Goal: Task Accomplishment & Management: Complete application form

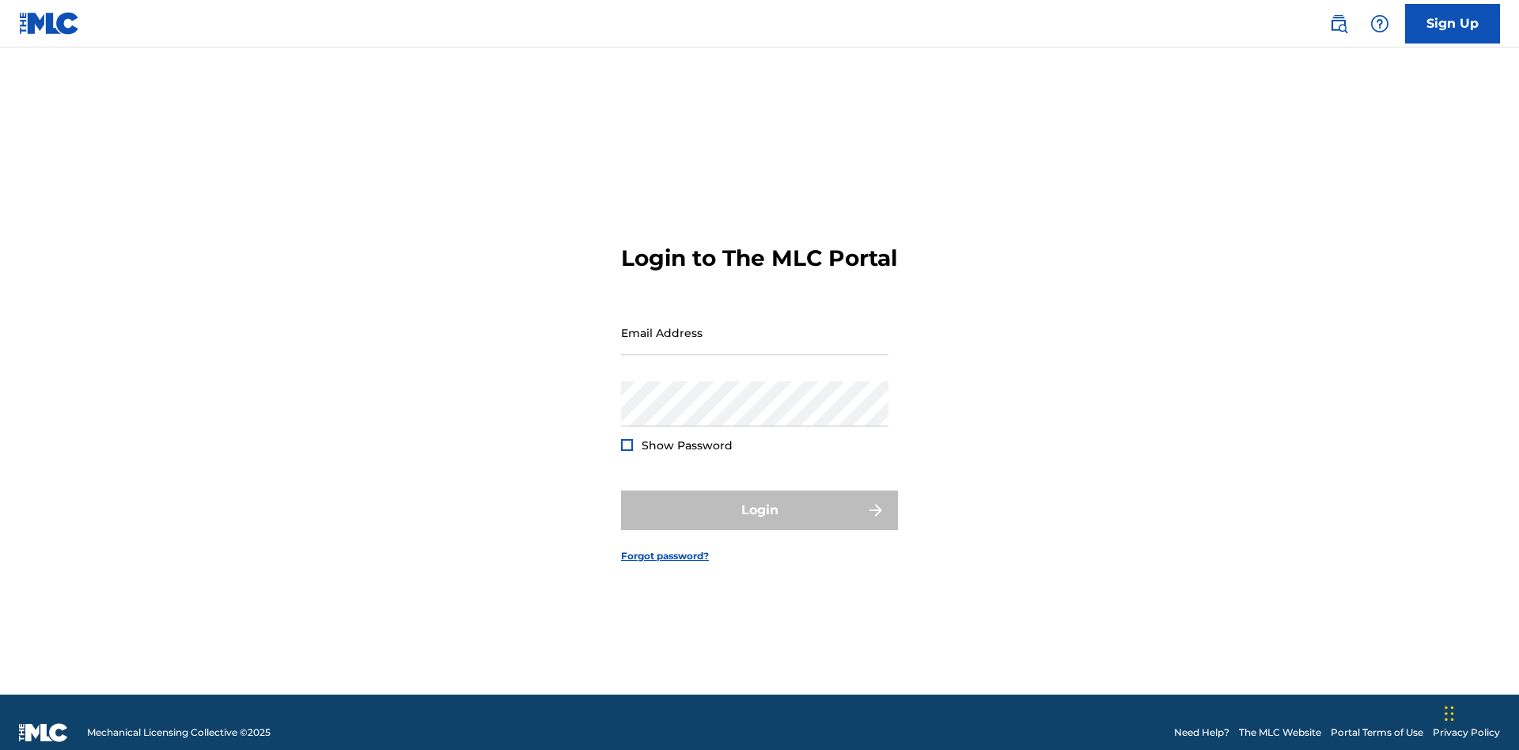
scroll to position [21, 0]
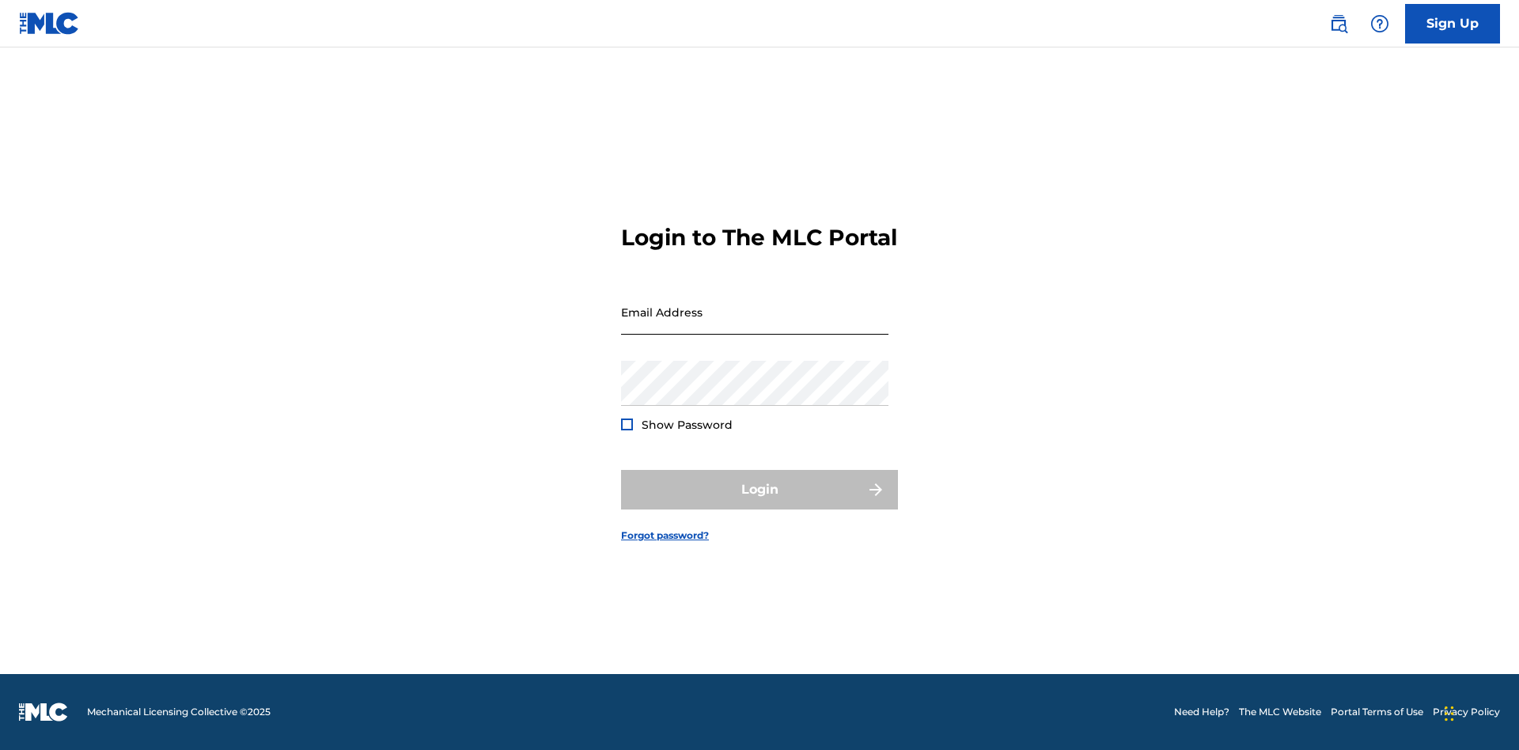
click at [755, 325] on input "Email Address" at bounding box center [754, 312] width 267 height 45
type input "Duke.McTesterson@gmail.com"
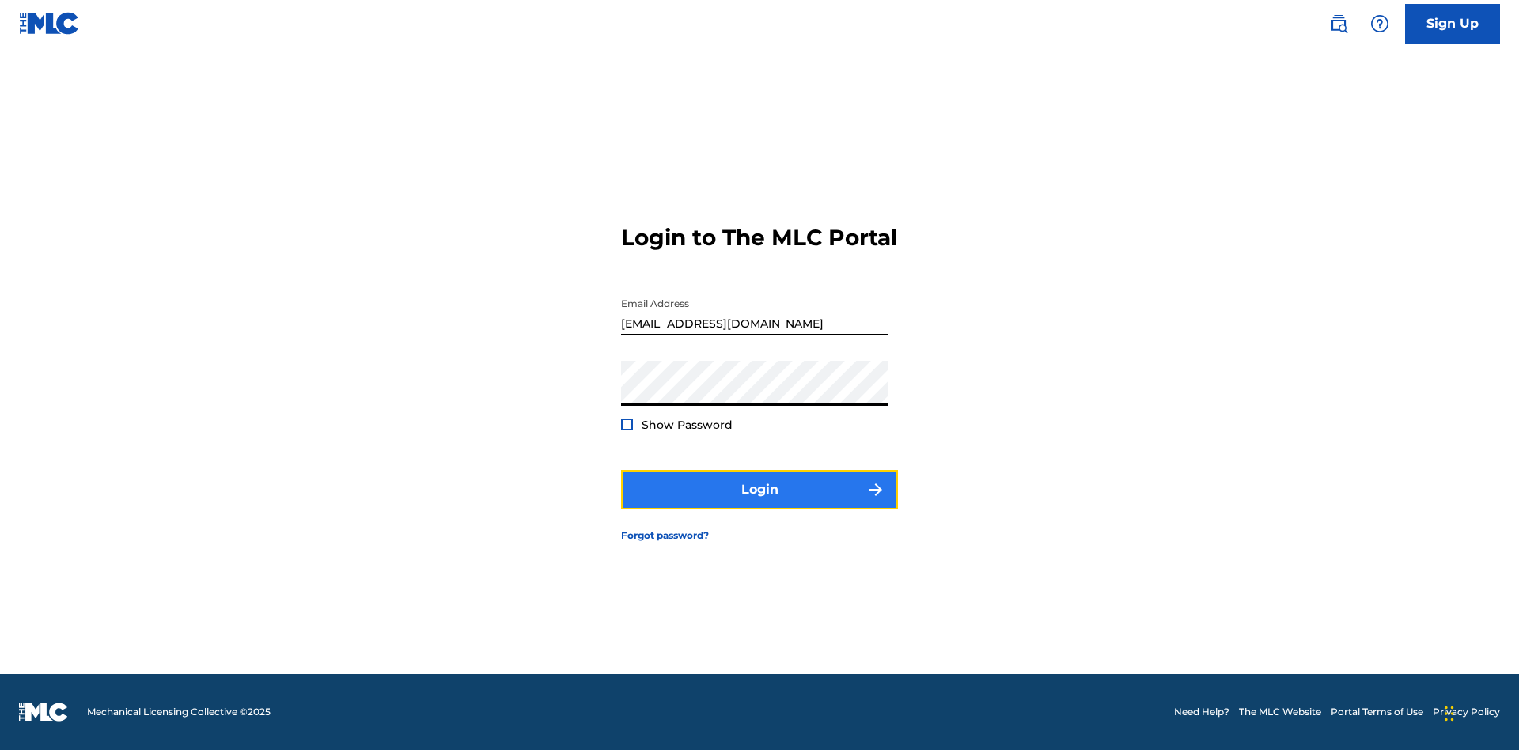
click at [759, 503] on button "Login" at bounding box center [759, 490] width 277 height 40
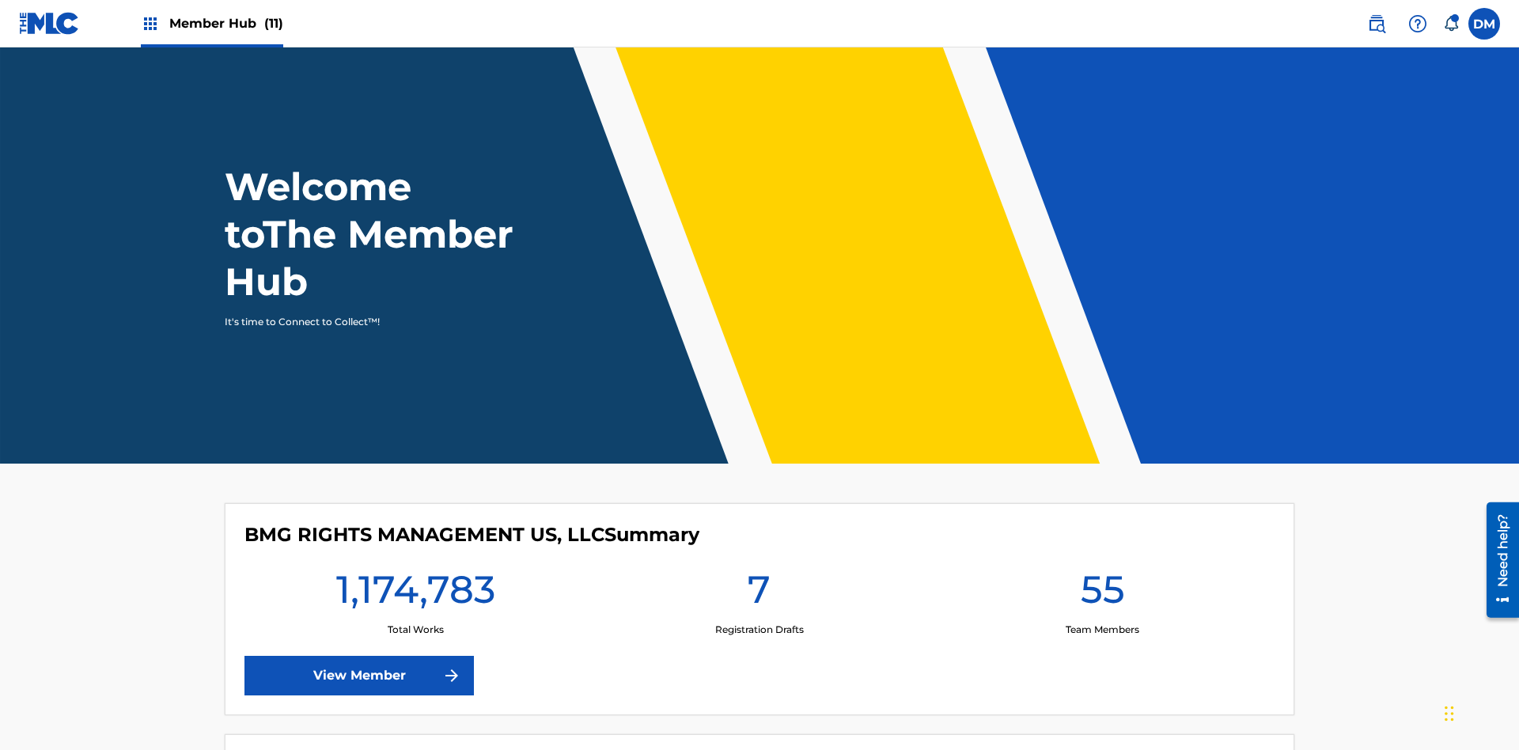
click at [211, 23] on span "Member Hub (11)" at bounding box center [226, 23] width 114 height 18
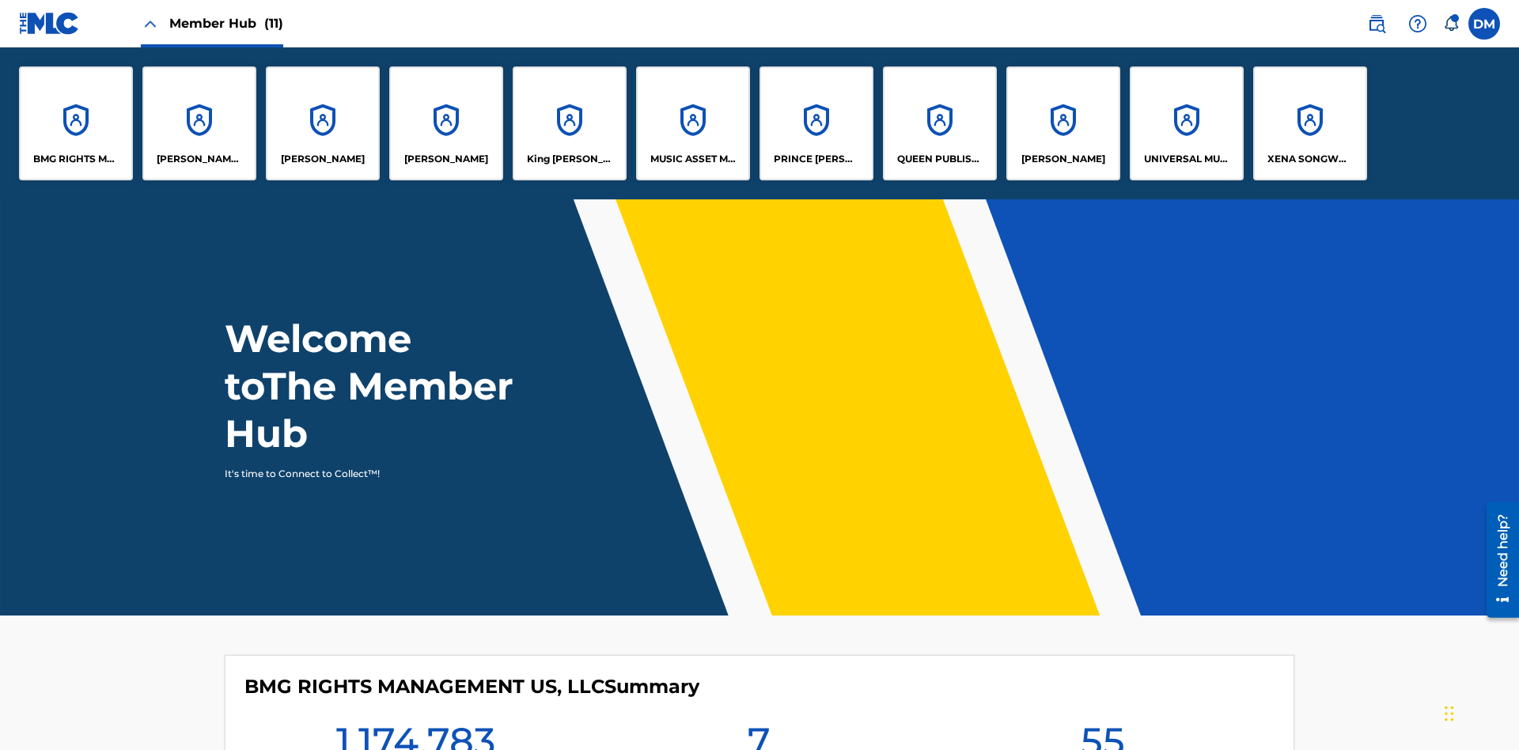
scroll to position [57, 0]
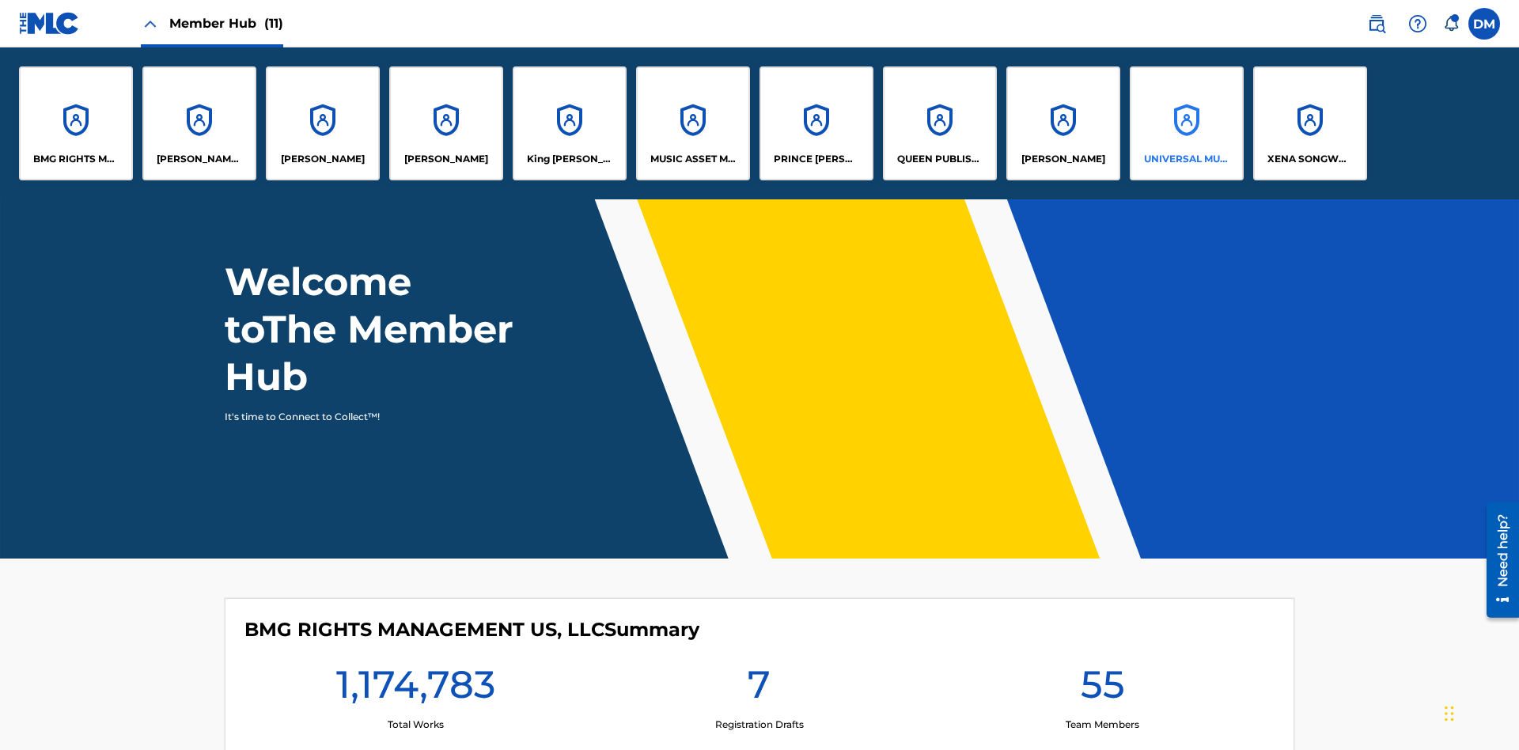
click at [1186, 159] on p "UNIVERSAL MUSIC PUB GROUP" at bounding box center [1187, 159] width 86 height 14
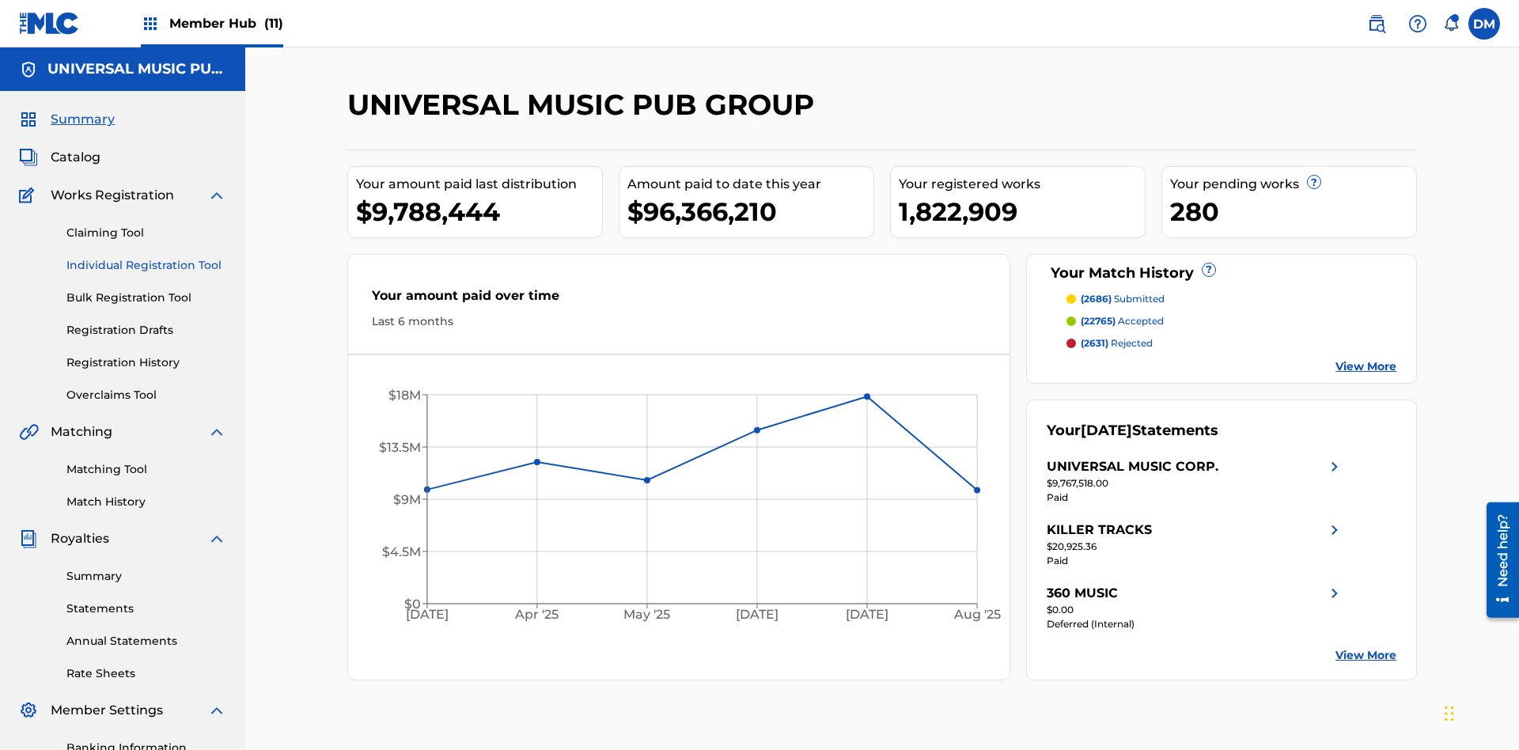
click at [146, 257] on link "Individual Registration Tool" at bounding box center [146, 265] width 160 height 17
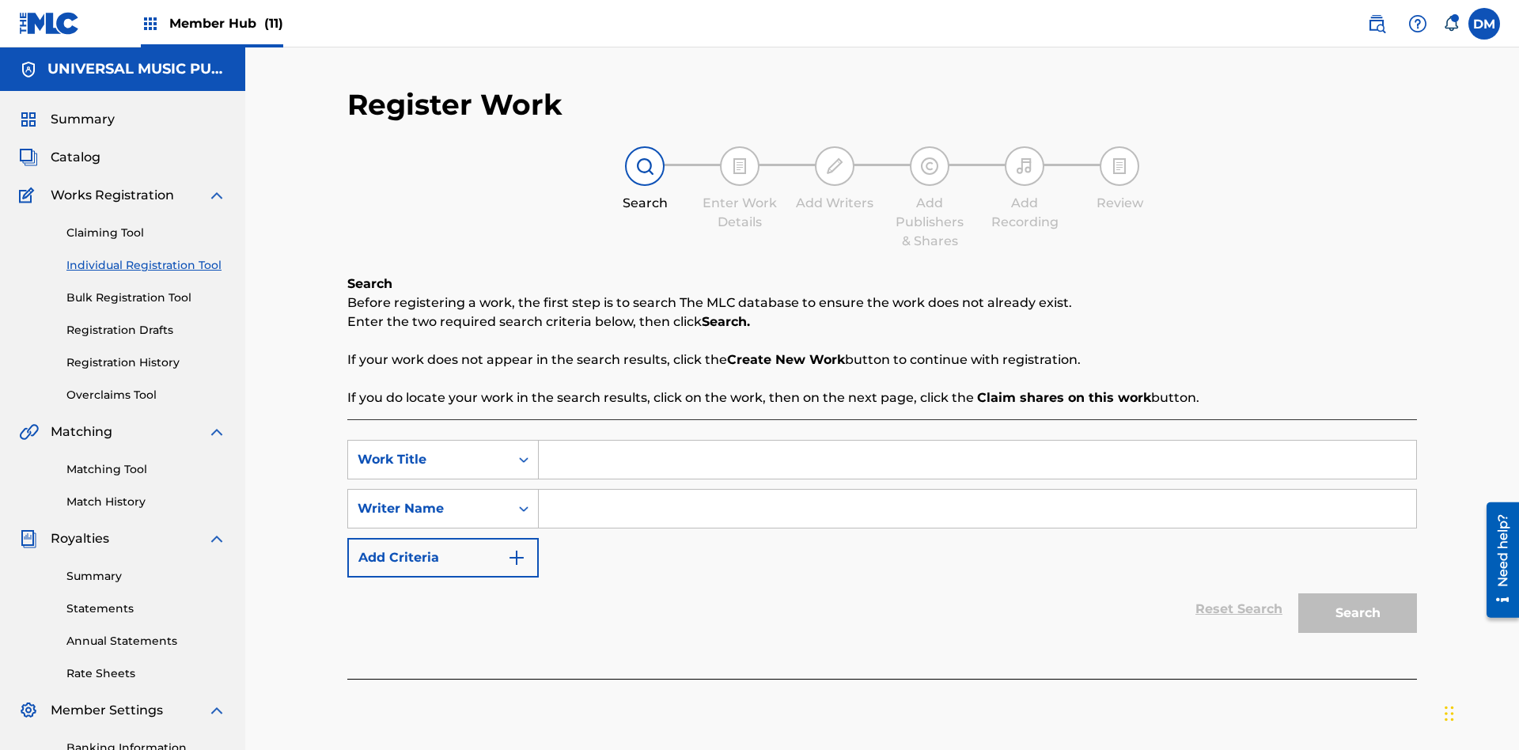
click at [977, 441] on input "Search Form" at bounding box center [977, 460] width 877 height 38
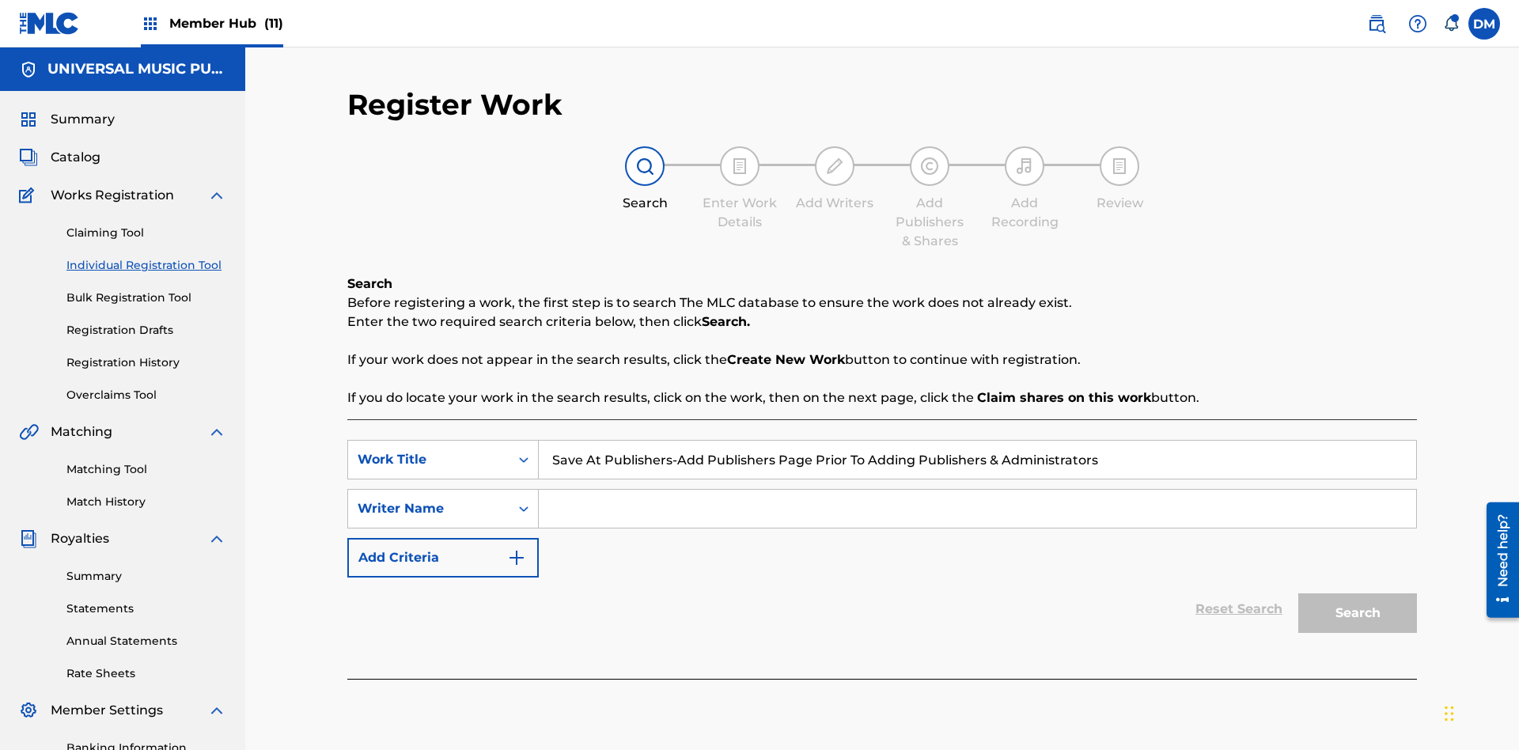
type input "Save At Publishers-Add Publishers Page Prior To Adding Publishers & Administrat…"
click at [977, 490] on input "Search Form" at bounding box center [977, 509] width 877 height 38
type input "QWERTYUIOP"
click at [1357, 593] on button "Search" at bounding box center [1357, 613] width 119 height 40
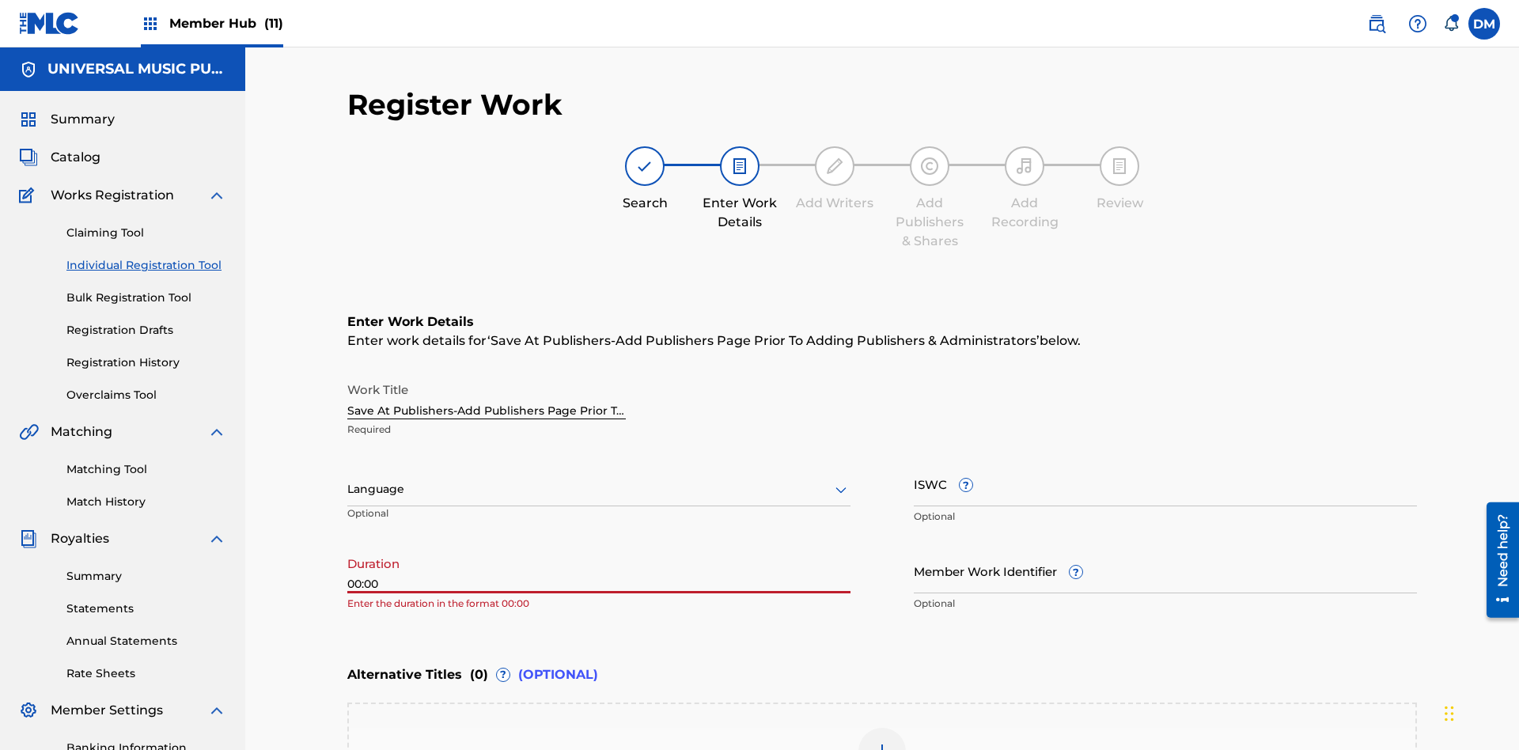
type input "00:00"
click at [841, 480] on icon at bounding box center [840, 489] width 19 height 19
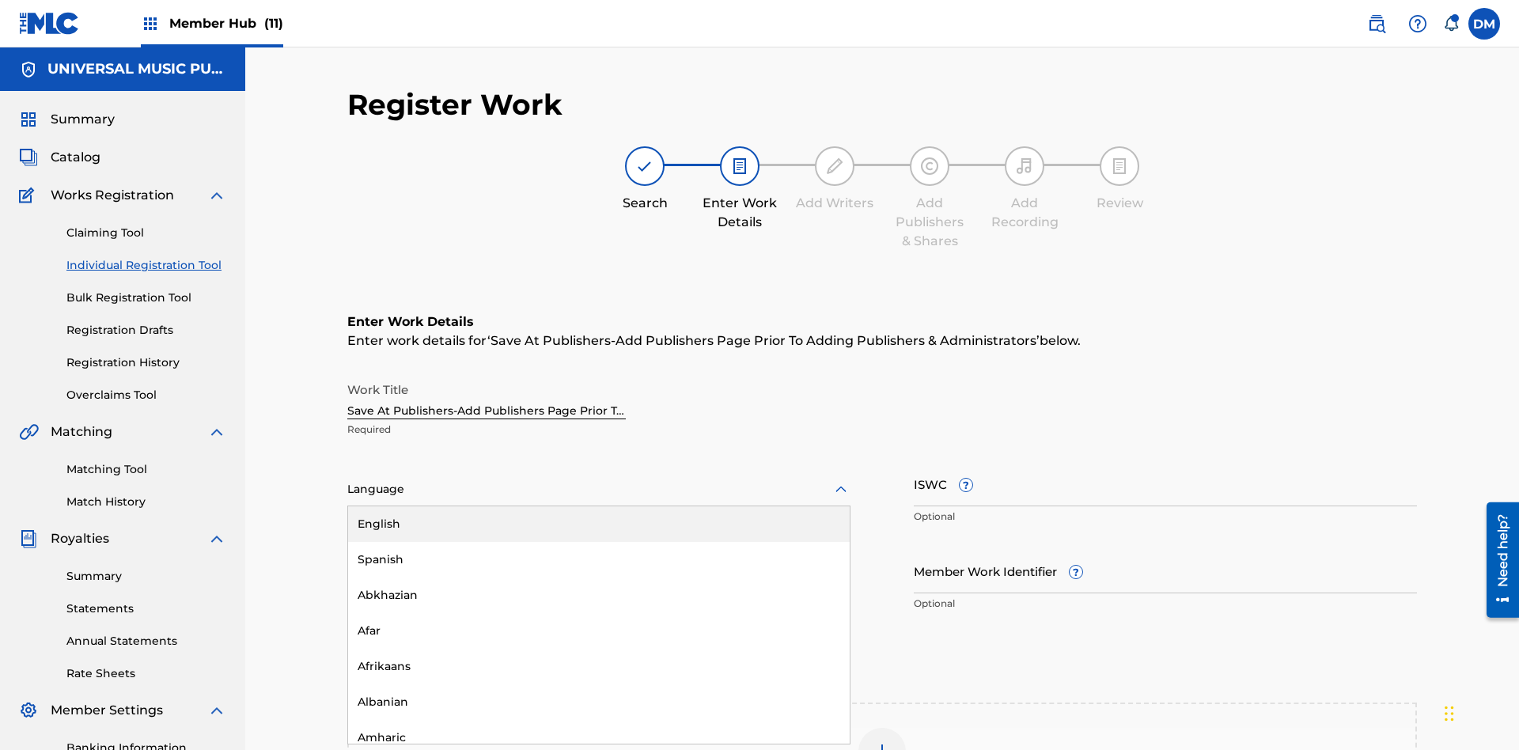
click at [599, 613] on div "Afar" at bounding box center [599, 631] width 502 height 36
click at [1165, 548] on input "Member Work Identifier ?" at bounding box center [1165, 570] width 503 height 45
type input "2025.09.19.05"
click at [1165, 461] on input "ISWC ?" at bounding box center [1165, 483] width 503 height 45
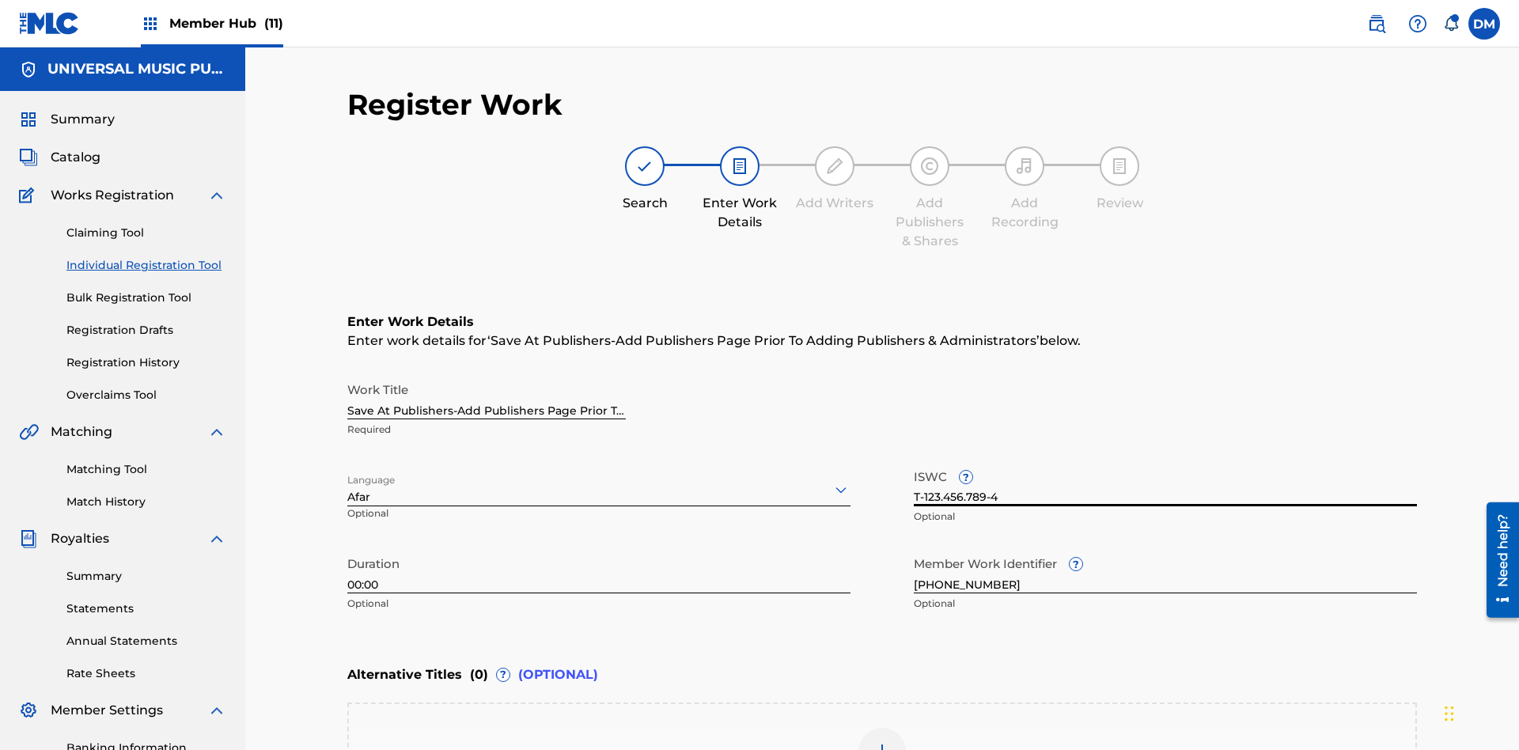
type input "T-123.456.789-4"
click at [882, 742] on img at bounding box center [882, 751] width 19 height 19
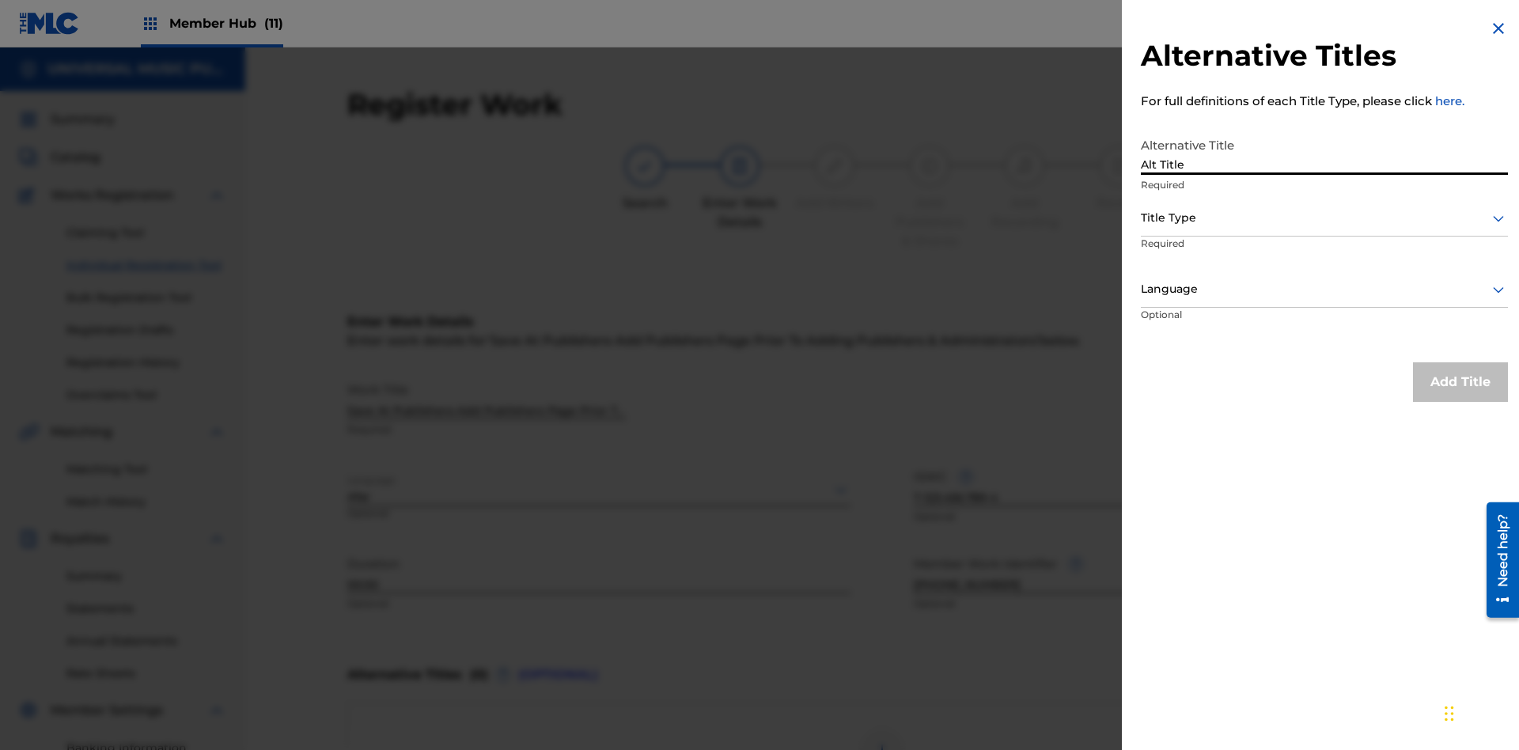
type input "Alt Title"
click at [1324, 218] on div at bounding box center [1324, 218] width 367 height 20
click at [1324, 289] on div at bounding box center [1324, 289] width 367 height 20
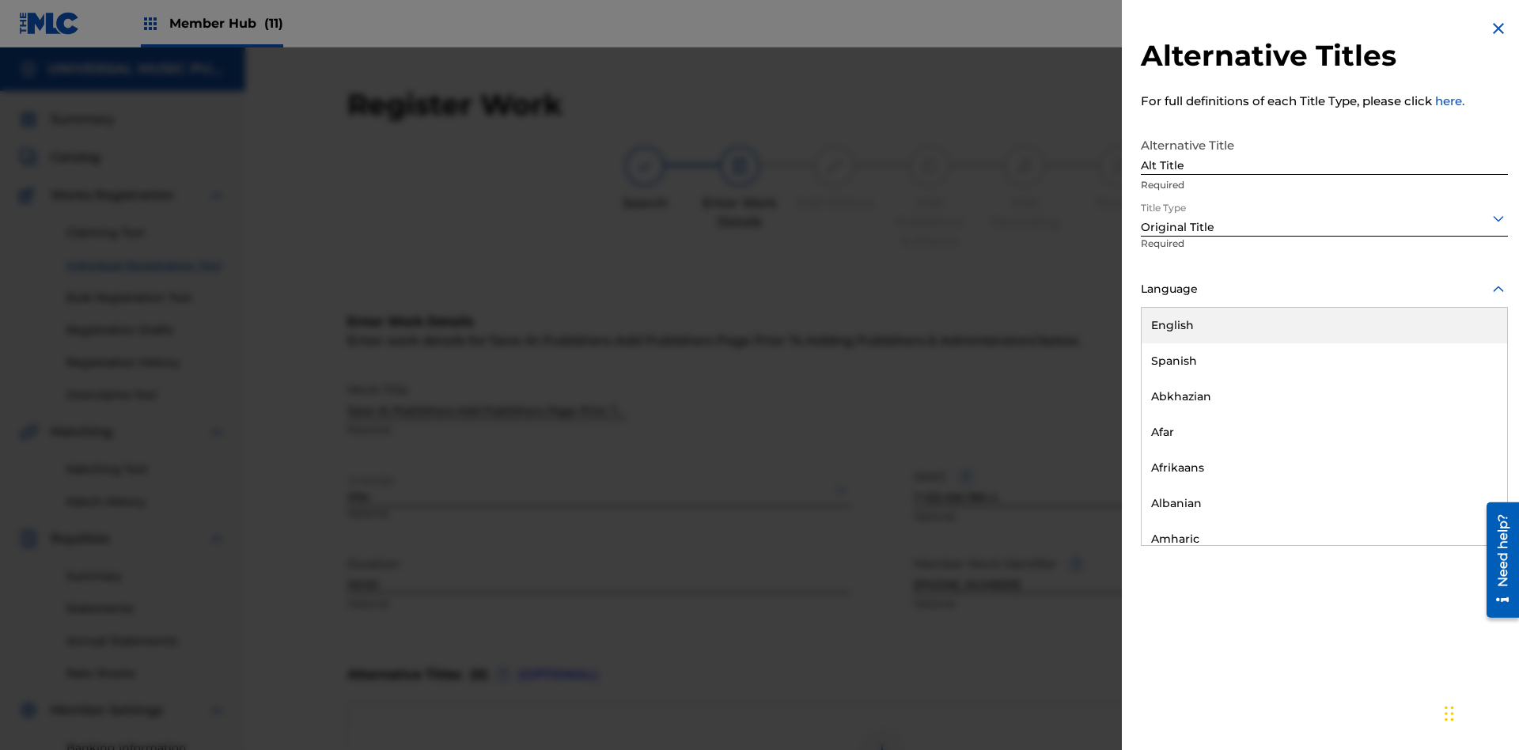
click at [1460, 381] on button "Add Title" at bounding box center [1460, 382] width 95 height 40
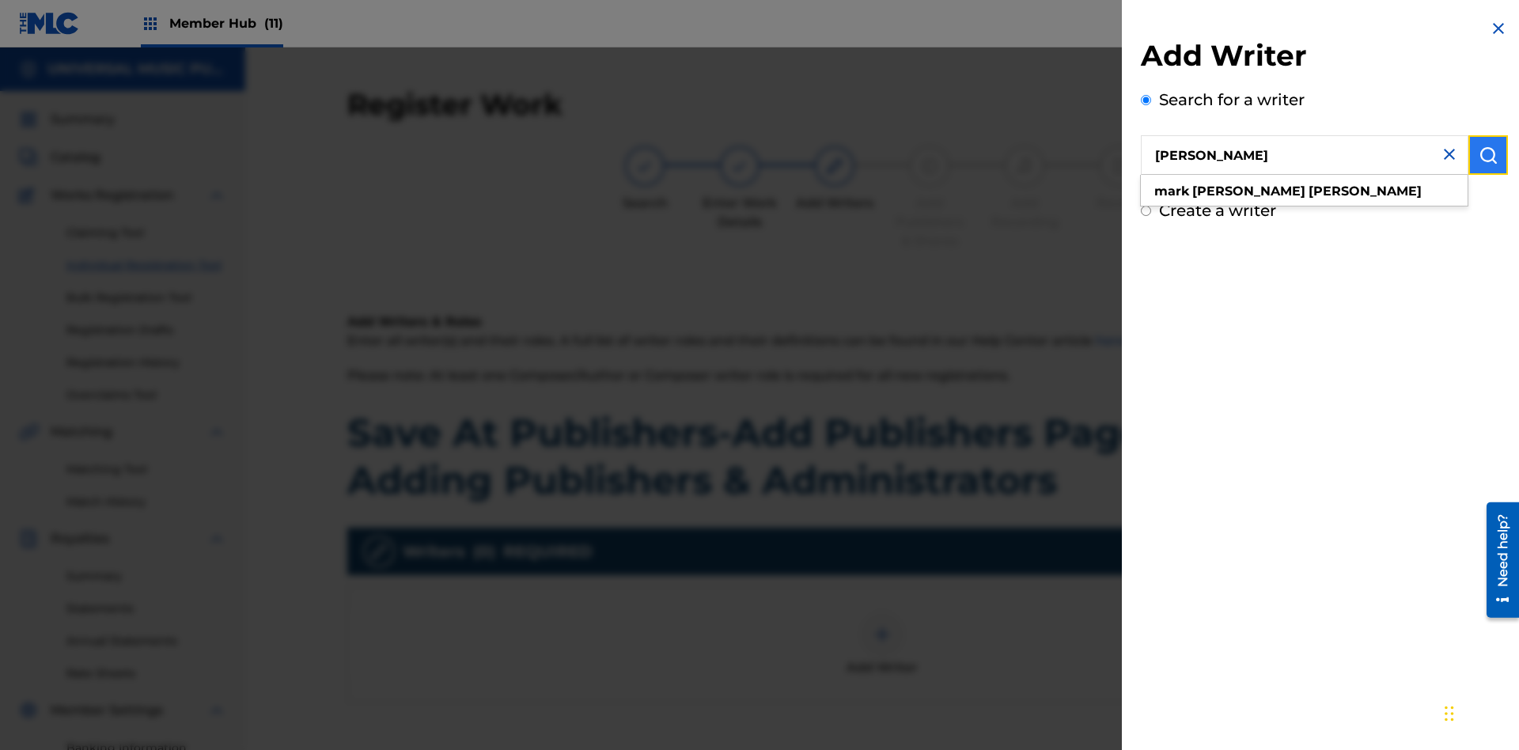
click at [1488, 155] on img "submit" at bounding box center [1487, 155] width 19 height 19
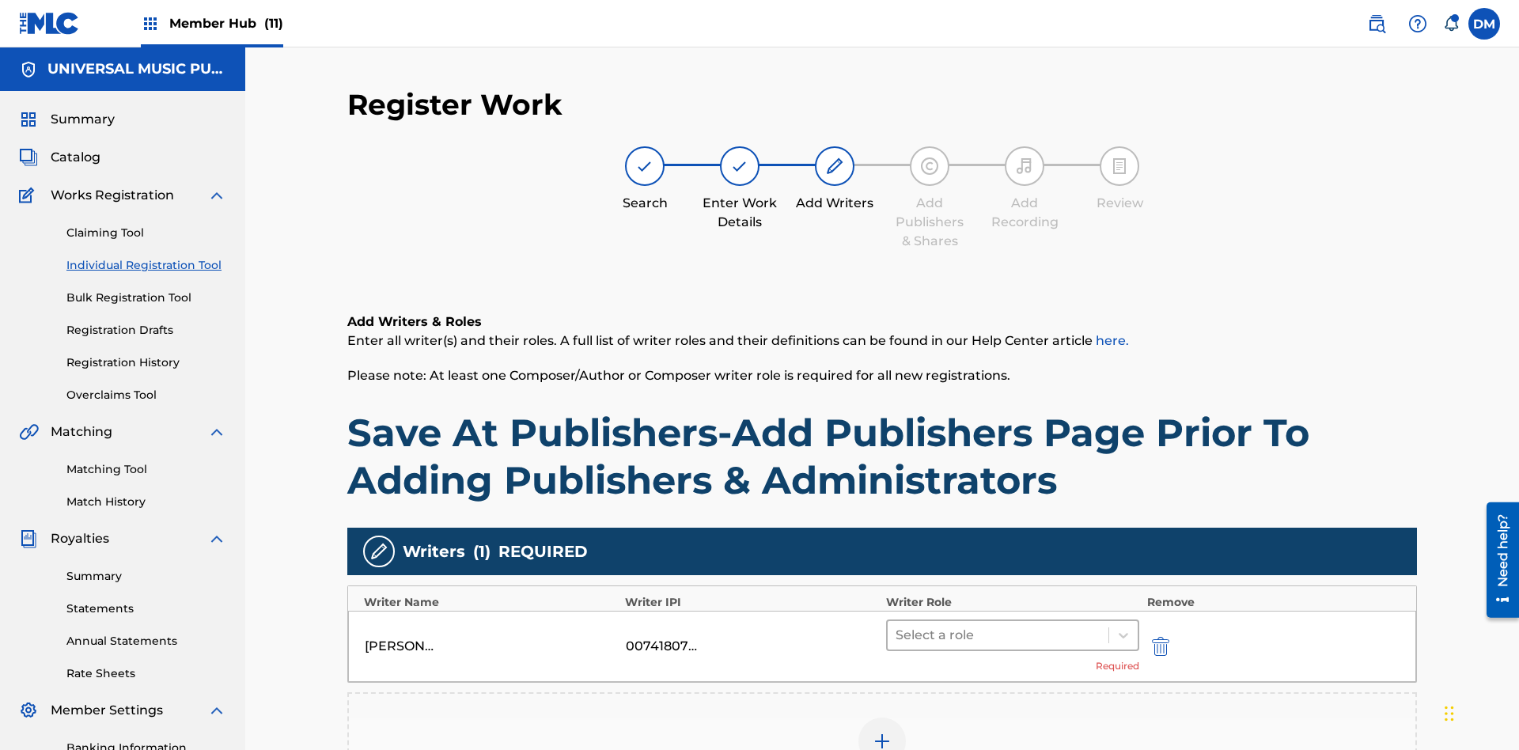
click at [897, 626] on input "text" at bounding box center [896, 635] width 3 height 19
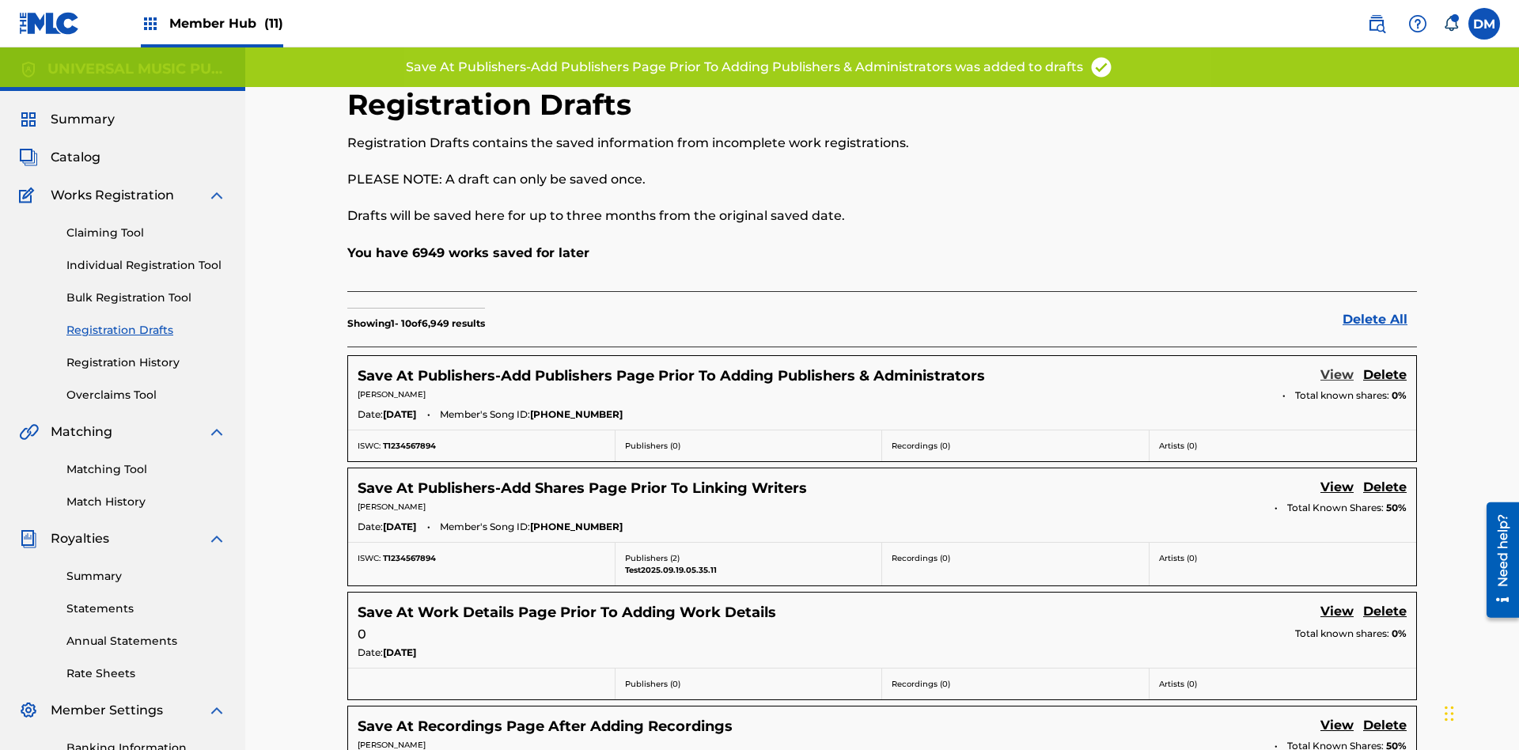
click at [1337, 365] on link "View" at bounding box center [1336, 375] width 33 height 21
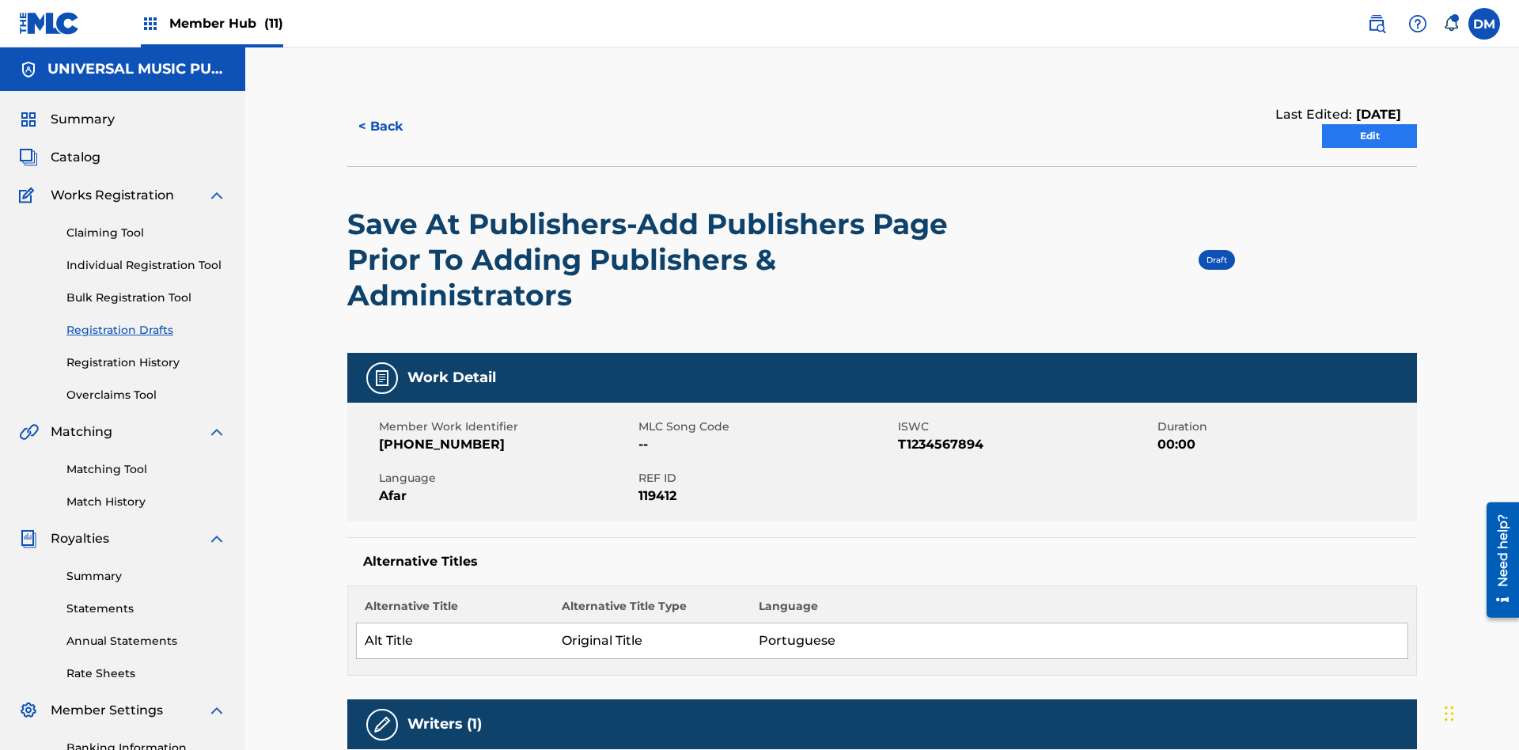
click at [1369, 124] on link "Edit" at bounding box center [1369, 136] width 95 height 24
